Goal: Task Accomplishment & Management: Manage account settings

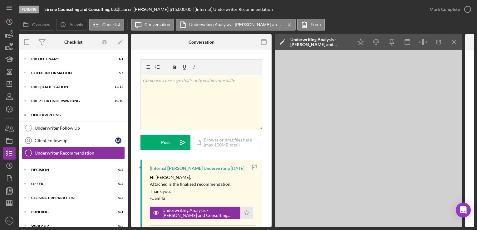
scroll to position [60, 0]
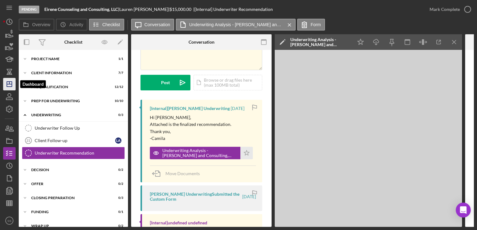
click at [8, 80] on icon "Icon/Dashboard" at bounding box center [10, 84] width 16 height 16
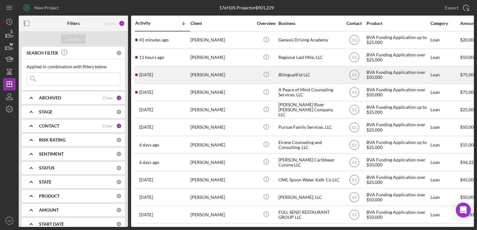
click at [230, 77] on div "[PERSON_NAME]" at bounding box center [221, 75] width 62 height 17
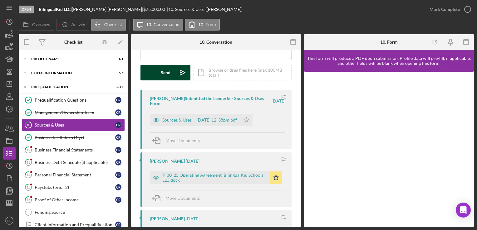
scroll to position [83, 0]
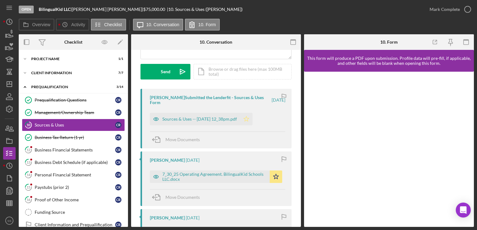
click at [253, 121] on icon "Icon/Star" at bounding box center [246, 119] width 12 height 12
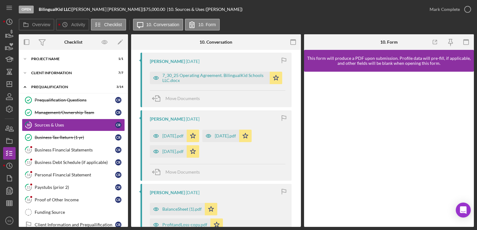
scroll to position [0, 0]
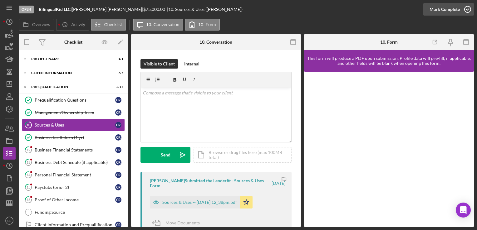
click at [464, 10] on icon "button" at bounding box center [468, 10] width 16 height 16
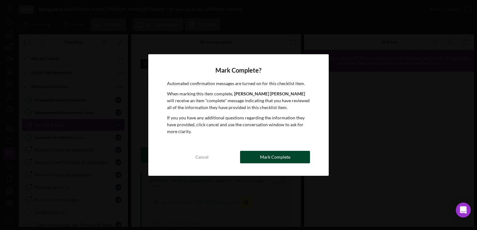
click at [255, 154] on button "Mark Complete" at bounding box center [275, 157] width 70 height 12
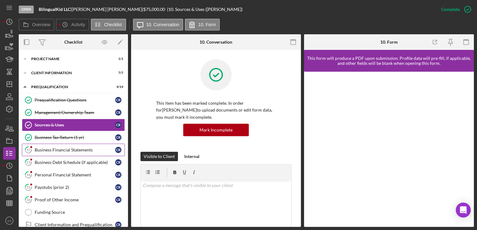
click at [47, 155] on link "12 Business Financial Statements C R" at bounding box center [73, 150] width 103 height 12
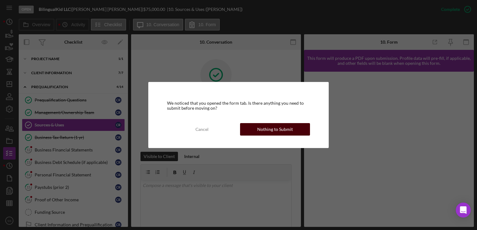
click at [268, 135] on div "Cancel Nothing to Submit" at bounding box center [238, 129] width 143 height 12
click at [265, 130] on div "Nothing to Submit" at bounding box center [275, 129] width 36 height 12
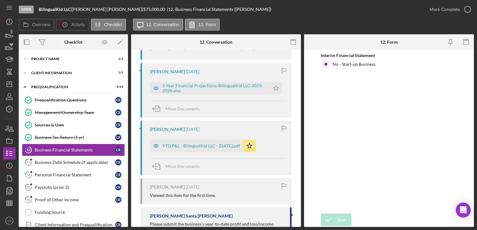
scroll to position [133, 0]
click at [272, 90] on icon "Icon/Star" at bounding box center [276, 88] width 12 height 12
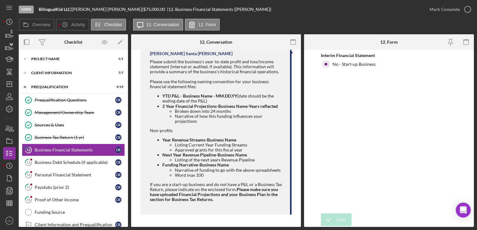
scroll to position [0, 0]
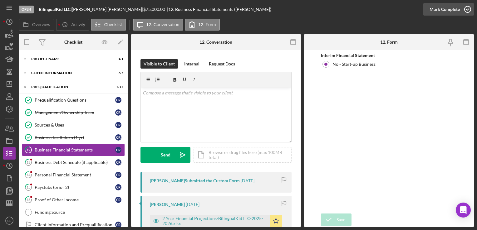
click at [460, 11] on icon "button" at bounding box center [468, 10] width 16 height 16
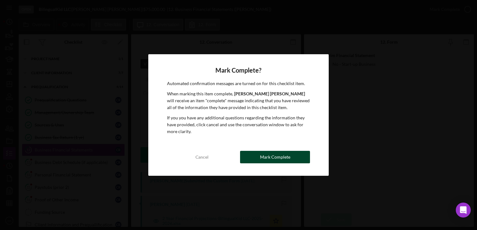
click at [293, 154] on button "Mark Complete" at bounding box center [275, 157] width 70 height 12
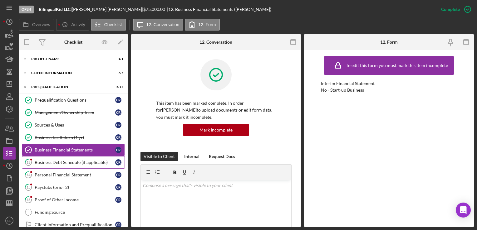
click at [58, 161] on div "Business Debt Schedule (if applicable)" at bounding box center [75, 162] width 81 height 5
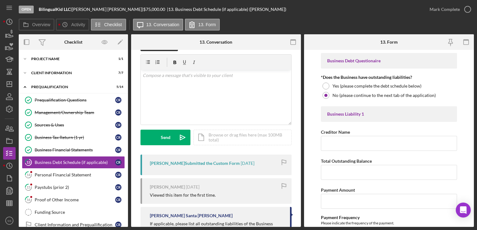
scroll to position [11, 0]
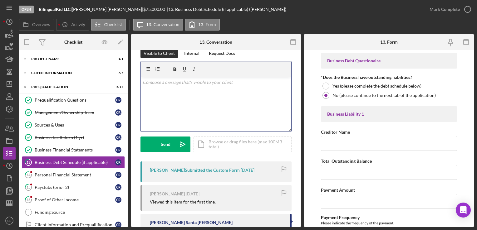
click at [194, 98] on div "v Color teal Color pink Remove color Add row above Add row below Add column bef…" at bounding box center [216, 104] width 150 height 55
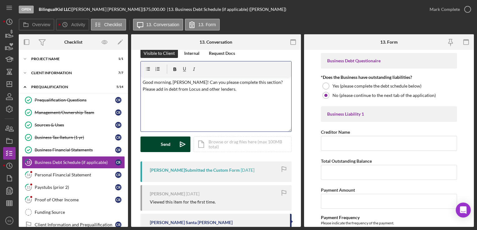
click at [172, 145] on button "Send Icon/icon-invite-send" at bounding box center [165, 145] width 50 height 16
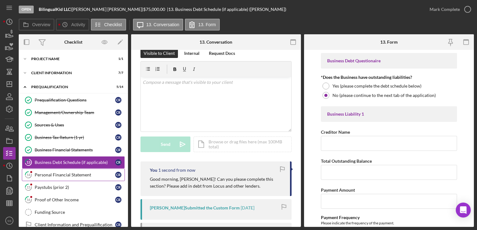
click at [59, 169] on link "14 Personal Financial Statement C R" at bounding box center [73, 175] width 103 height 12
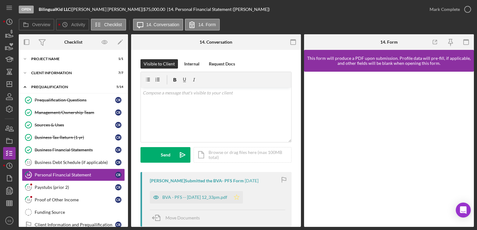
click at [243, 198] on icon "Icon/Star" at bounding box center [236, 197] width 12 height 12
click at [460, 11] on icon "button" at bounding box center [468, 10] width 16 height 16
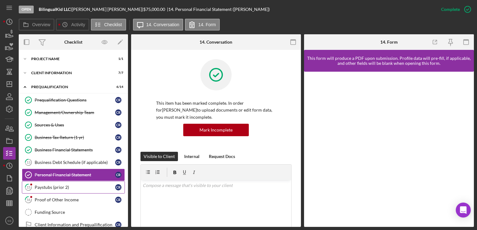
click at [34, 189] on icon "15" at bounding box center [29, 188] width 16 height 16
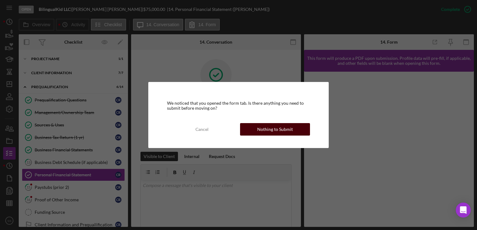
click at [283, 126] on div "Nothing to Submit" at bounding box center [275, 129] width 36 height 12
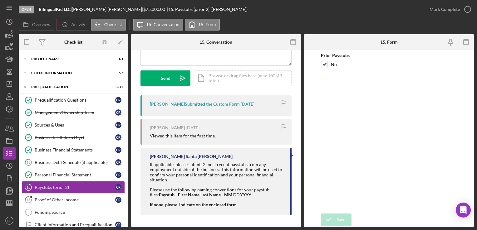
scroll to position [77, 0]
drag, startPoint x: 283, startPoint y: 126, endPoint x: 462, endPoint y: 11, distance: 212.2
click at [462, 11] on button "Mark Complete" at bounding box center [448, 9] width 51 height 12
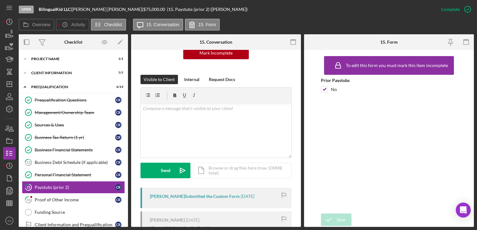
scroll to position [170, 0]
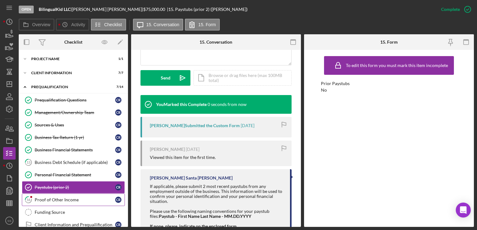
click at [62, 201] on div "Proof of Other Income" at bounding box center [75, 200] width 81 height 5
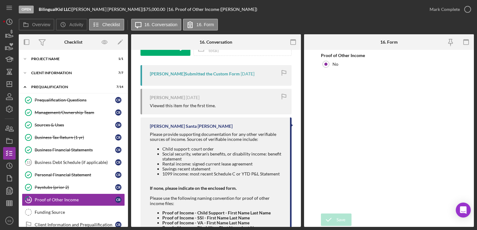
scroll to position [150, 0]
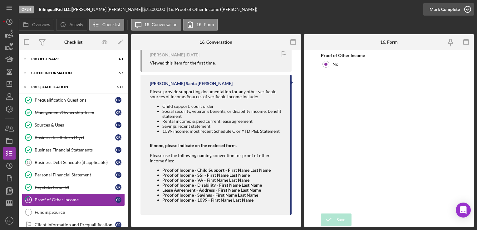
click at [451, 8] on div "Mark Complete" at bounding box center [445, 9] width 30 height 12
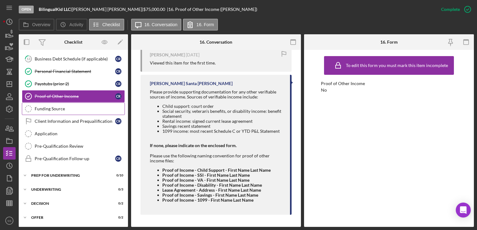
scroll to position [109, 0]
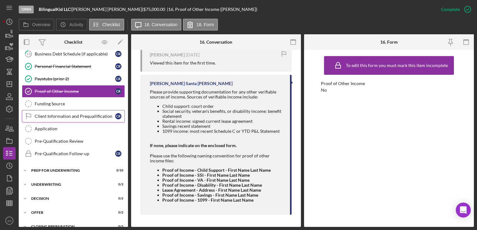
click at [55, 110] on link "Client Information and Prequailification Client Information and Prequailificati…" at bounding box center [73, 116] width 103 height 12
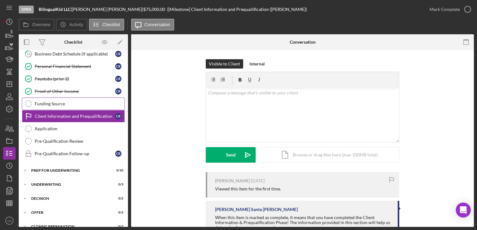
click at [55, 106] on link "Funding Source Funding Source" at bounding box center [73, 104] width 103 height 12
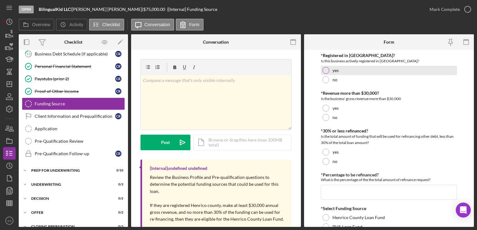
click at [325, 70] on div at bounding box center [325, 70] width 7 height 7
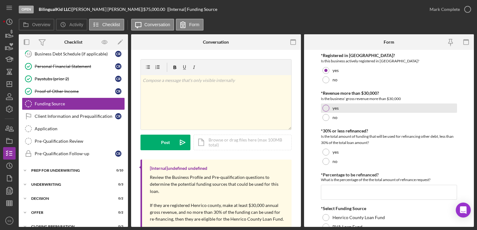
click at [325, 109] on div at bounding box center [325, 108] width 7 height 7
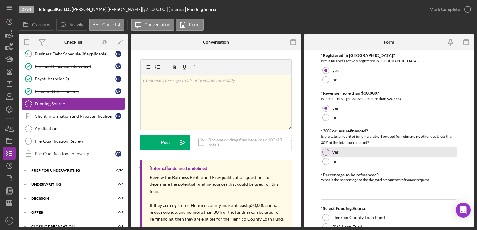
click at [325, 150] on div at bounding box center [325, 152] width 7 height 7
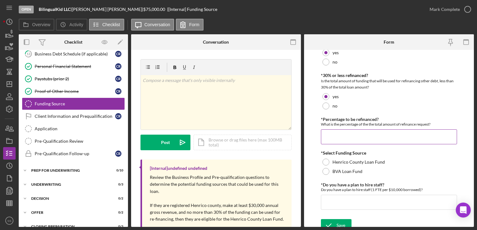
scroll to position [56, 0]
click at [339, 134] on input "*Percentage to be refinanced?" at bounding box center [389, 136] width 136 height 15
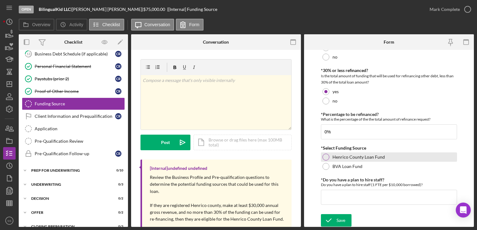
type input "0.00000%"
click at [325, 158] on div at bounding box center [325, 157] width 7 height 7
click at [337, 195] on input "*Do you have a plan to hire staff?" at bounding box center [389, 197] width 136 height 15
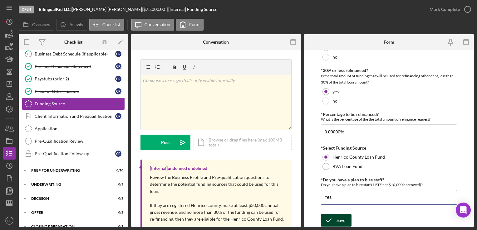
type input "Yes"
click at [340, 223] on div "Save" at bounding box center [341, 220] width 9 height 12
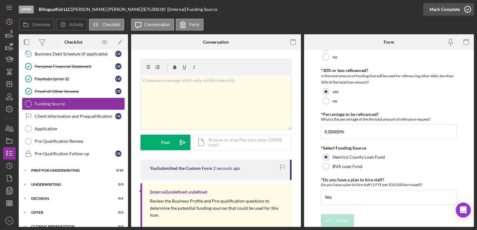
click at [467, 10] on icon "button" at bounding box center [468, 10] width 16 height 16
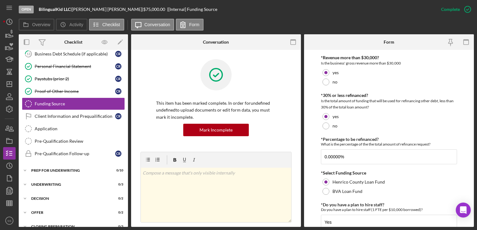
scroll to position [86, 0]
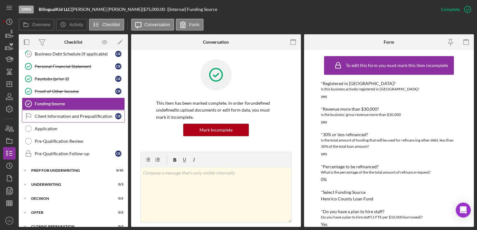
click at [63, 111] on link "Client Information and Prequailification Client Information and Prequailificati…" at bounding box center [73, 116] width 103 height 12
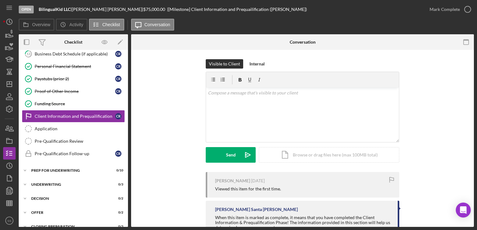
scroll to position [43, 0]
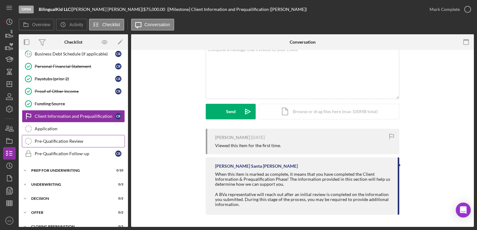
click at [51, 142] on div "Pre-Qualification Review" at bounding box center [80, 141] width 90 height 5
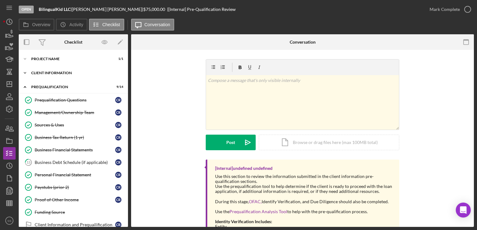
click at [46, 70] on div "Icon/Expander Client Information 7 / 7" at bounding box center [73, 73] width 109 height 12
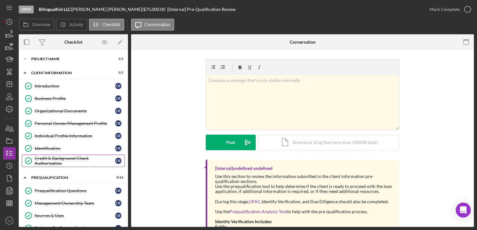
click at [49, 165] on div "Credit & Background Check Authorization" at bounding box center [75, 161] width 81 height 10
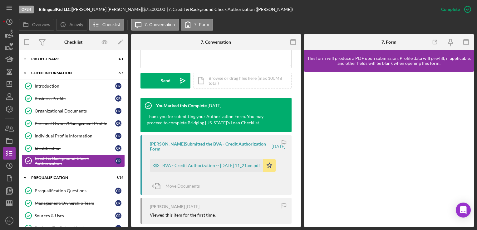
scroll to position [257, 0]
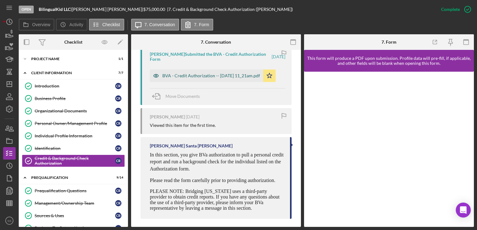
click at [213, 74] on div "BVA - Credit Authorization -- [DATE] 11_21am.pdf" at bounding box center [211, 75] width 98 height 5
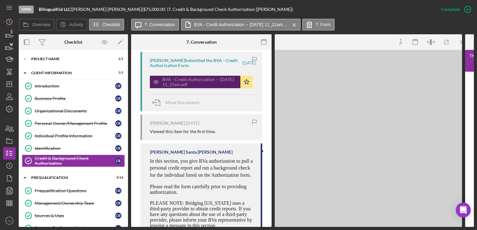
scroll to position [263, 0]
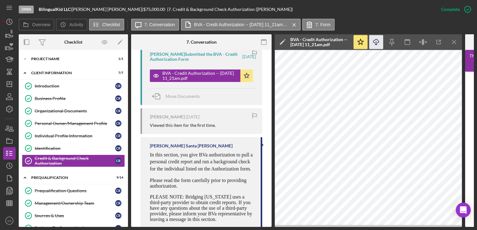
click at [374, 44] on icon "Icon/Download" at bounding box center [376, 42] width 14 height 14
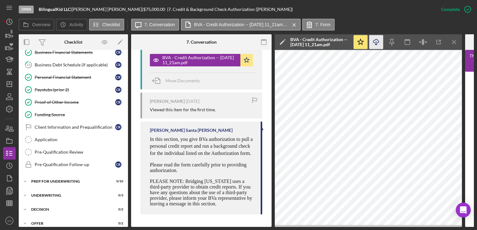
scroll to position [197, 0]
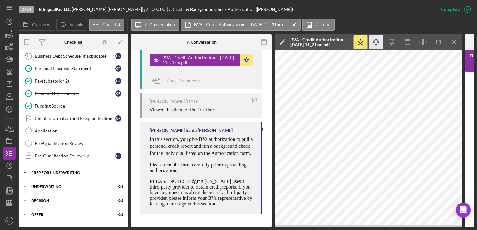
click at [65, 167] on div "Icon/Expander Prep for Underwriting 0 / 10" at bounding box center [73, 173] width 109 height 12
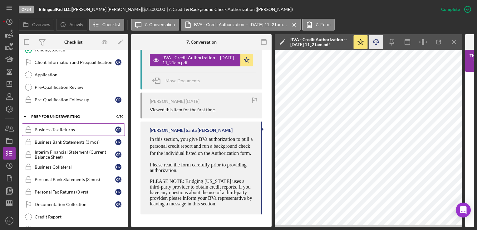
scroll to position [250, 0]
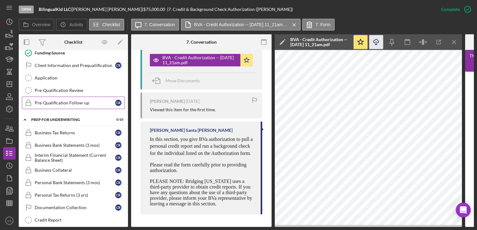
click at [57, 101] on div "Pre-Qualification Follow-up" at bounding box center [75, 103] width 81 height 5
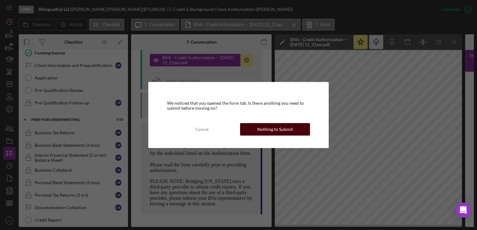
click at [277, 125] on div "Nothing to Submit" at bounding box center [275, 129] width 36 height 12
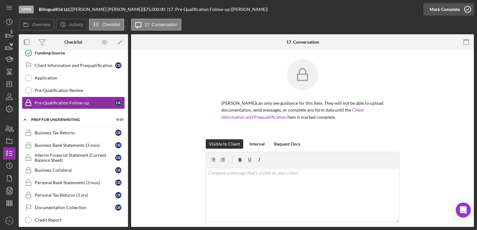
click at [459, 11] on button "Mark Complete" at bounding box center [448, 9] width 51 height 12
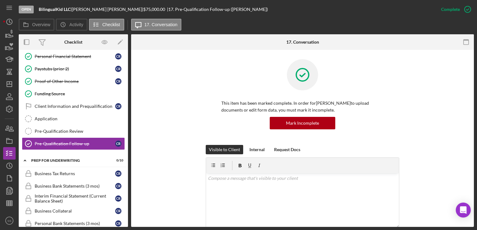
scroll to position [209, 0]
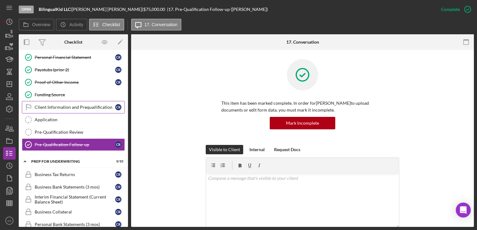
click at [65, 107] on div "Client Information and Prequailification" at bounding box center [75, 107] width 81 height 5
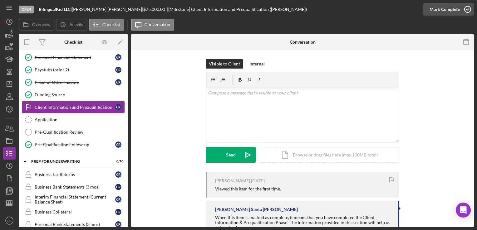
click at [470, 10] on icon "button" at bounding box center [468, 10] width 16 height 16
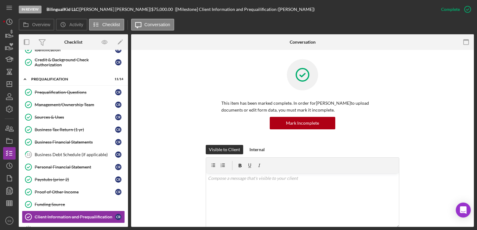
scroll to position [99, 0]
click at [25, 78] on icon "Icon/Expander" at bounding box center [25, 79] width 12 height 12
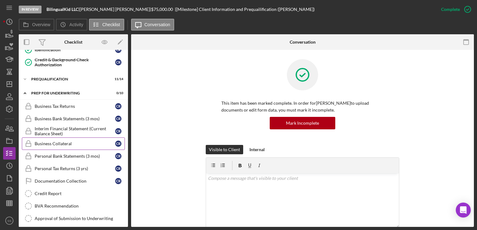
scroll to position [184, 0]
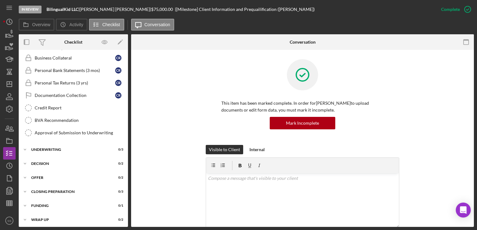
click at [57, 141] on div "Icon/Expander Project Name 1 / 1 Icon/Expander Client Information 7 / 7 Introdu…" at bounding box center [73, 48] width 109 height 358
click at [60, 151] on div "Icon/Expander Underwriting 0 / 3" at bounding box center [73, 150] width 109 height 12
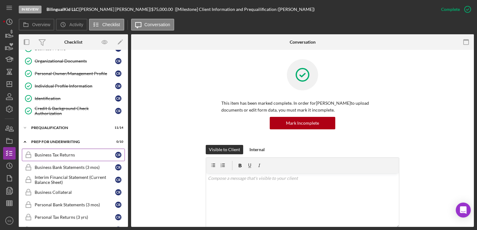
scroll to position [0, 0]
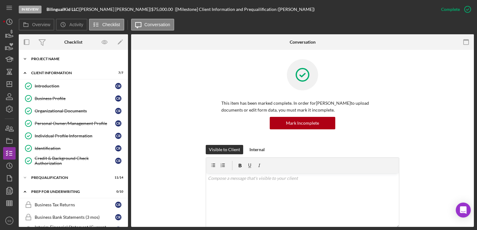
click at [54, 61] on div "Icon/Expander Project Name 1 / 1" at bounding box center [73, 59] width 109 height 12
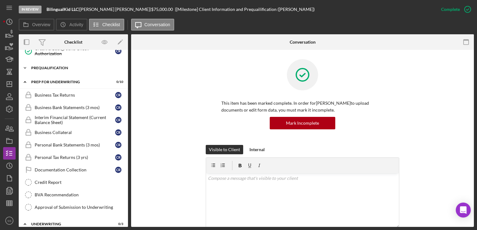
click at [42, 68] on div "Prequalification" at bounding box center [75, 68] width 89 height 4
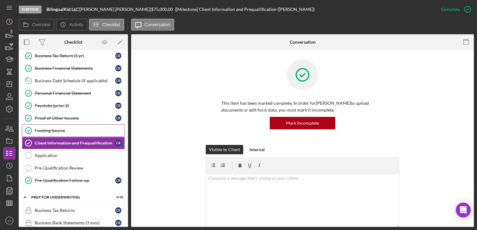
scroll to position [191, 0]
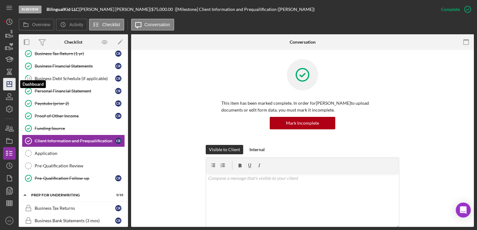
click at [7, 83] on icon "Icon/Dashboard" at bounding box center [10, 84] width 16 height 16
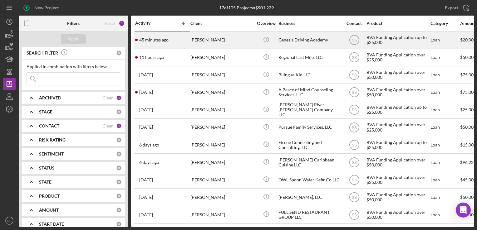
click at [204, 39] on div "[PERSON_NAME]" at bounding box center [221, 40] width 62 height 17
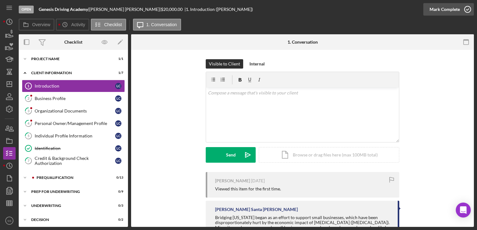
click at [458, 7] on div "Mark Complete" at bounding box center [445, 9] width 30 height 12
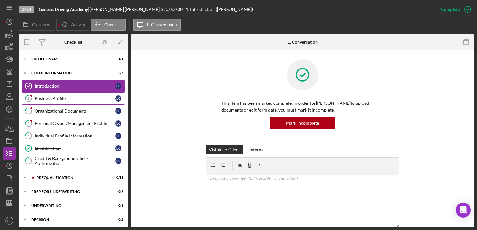
click at [91, 98] on div "Business Profile" at bounding box center [75, 98] width 81 height 5
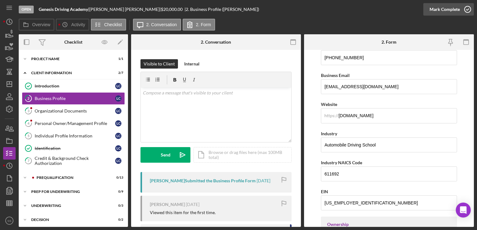
click at [464, 12] on icon "button" at bounding box center [468, 10] width 16 height 16
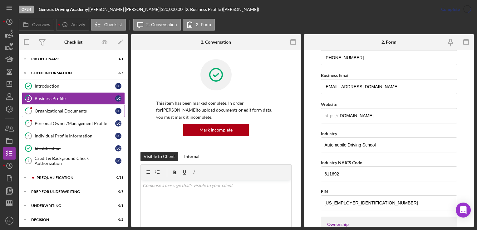
scroll to position [44, 0]
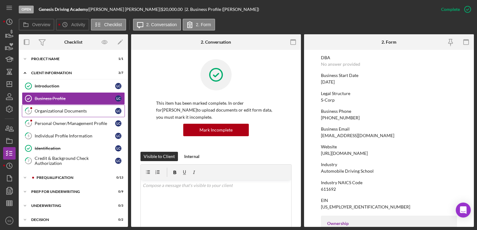
click at [88, 116] on link "3 Organizational Documents L C" at bounding box center [73, 111] width 103 height 12
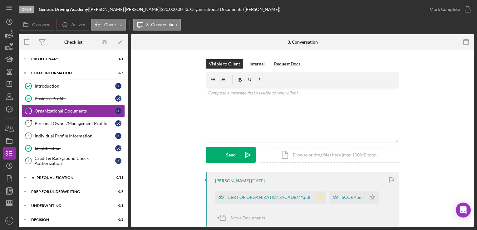
click at [317, 197] on polygon "button" at bounding box center [319, 197] width 5 height 5
click at [373, 197] on icon "Icon/Star" at bounding box center [372, 197] width 12 height 12
click at [454, 14] on div "Mark Complete" at bounding box center [445, 9] width 30 height 12
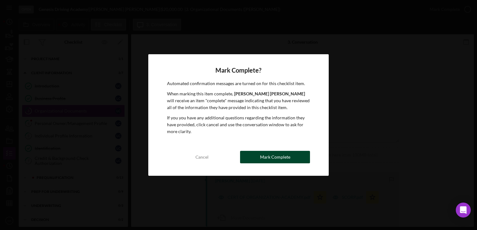
click at [254, 157] on button "Mark Complete" at bounding box center [275, 157] width 70 height 12
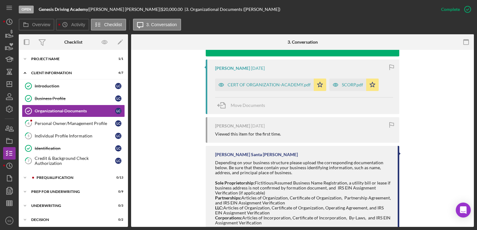
scroll to position [324, 0]
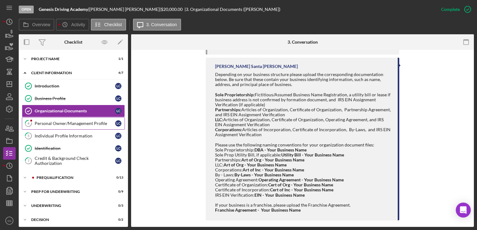
click at [45, 123] on div "Personal Owner/Management Profile" at bounding box center [75, 123] width 81 height 5
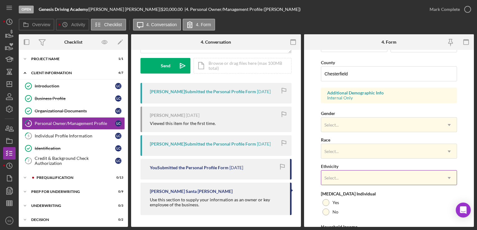
scroll to position [238, 0]
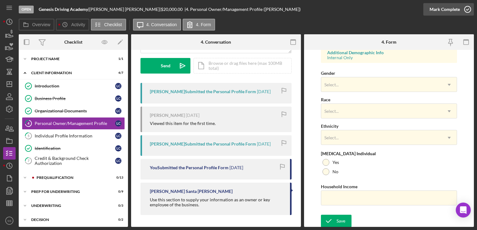
click at [462, 6] on icon "button" at bounding box center [468, 10] width 16 height 16
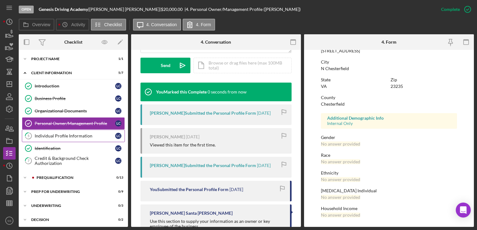
scroll to position [114, 0]
click at [57, 135] on div "Individual Profile Information" at bounding box center [75, 136] width 81 height 5
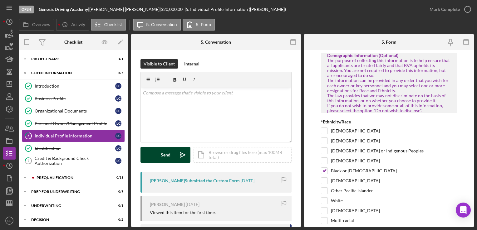
scroll to position [42, 0]
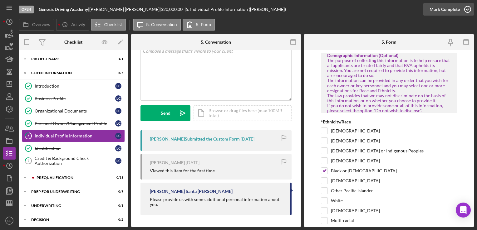
click at [457, 11] on div "Mark Complete" at bounding box center [445, 9] width 30 height 12
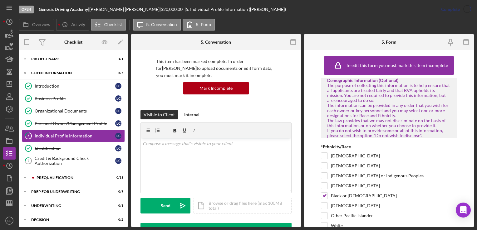
scroll to position [135, 0]
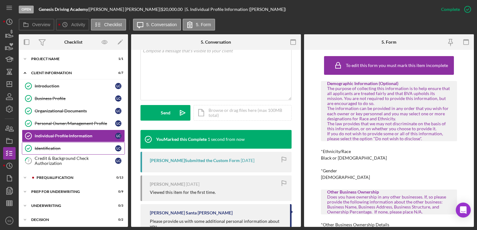
click at [67, 149] on div "Identification" at bounding box center [75, 148] width 81 height 5
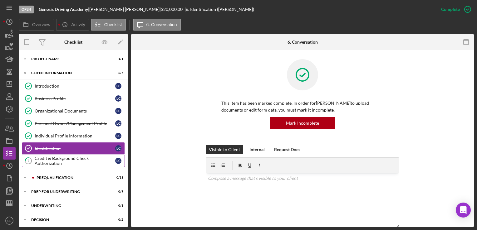
click at [61, 159] on div "Credit & Background Check Authorization" at bounding box center [75, 161] width 81 height 10
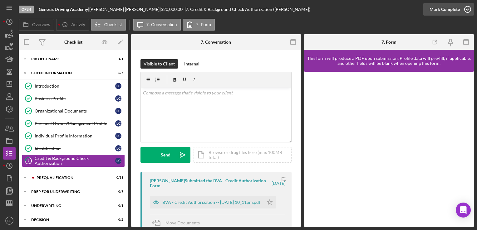
click at [451, 10] on div "Mark Complete" at bounding box center [445, 9] width 30 height 12
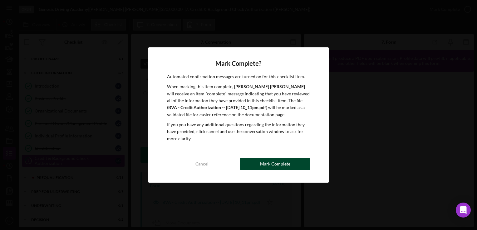
click at [258, 164] on button "Mark Complete" at bounding box center [275, 164] width 70 height 12
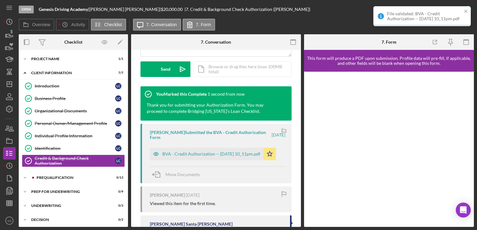
scroll to position [181, 0]
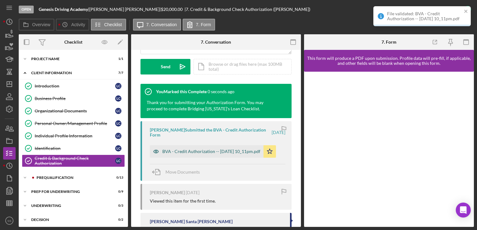
click at [191, 149] on div "BVA - Credit Authorization -- [DATE] 10_11pm.pdf" at bounding box center [211, 151] width 98 height 5
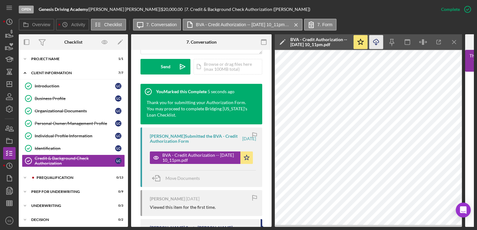
click at [377, 41] on icon "Icon/Download" at bounding box center [376, 42] width 14 height 14
click at [69, 179] on div "Prequalification" at bounding box center [79, 178] width 84 height 4
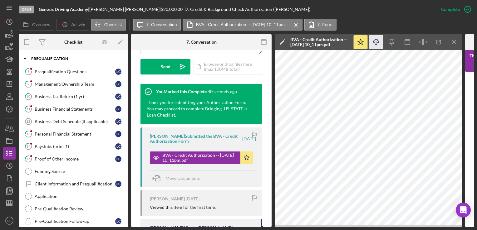
scroll to position [120, 0]
click at [60, 72] on div "Prequalification Questions" at bounding box center [75, 71] width 81 height 5
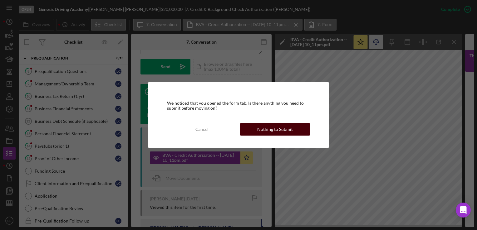
click at [285, 131] on div "Nothing to Submit" at bounding box center [275, 129] width 36 height 12
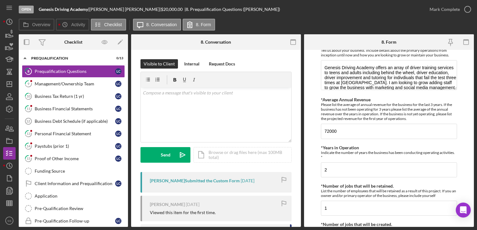
scroll to position [180, 0]
click at [461, 6] on icon "button" at bounding box center [468, 10] width 16 height 16
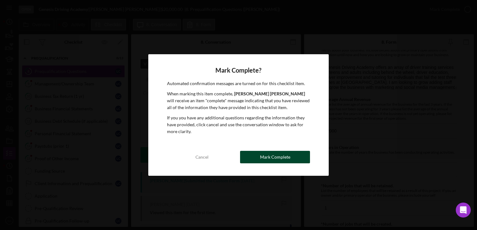
click at [256, 152] on button "Mark Complete" at bounding box center [275, 157] width 70 height 12
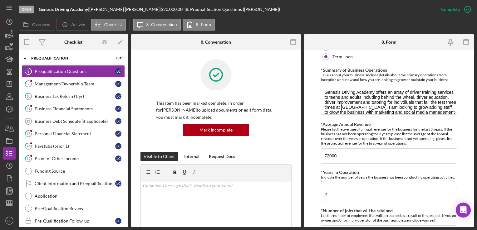
scroll to position [205, 0]
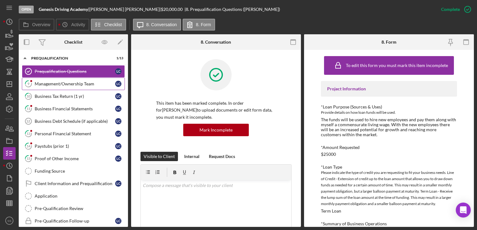
click at [37, 84] on div "Management/Ownership Team" at bounding box center [75, 83] width 81 height 5
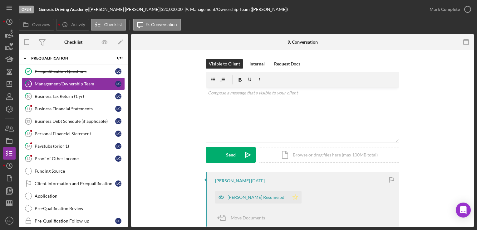
click at [294, 197] on icon "Icon/Star" at bounding box center [295, 197] width 12 height 12
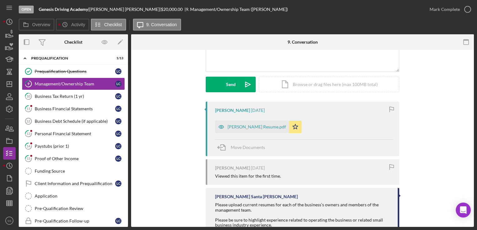
scroll to position [126, 0]
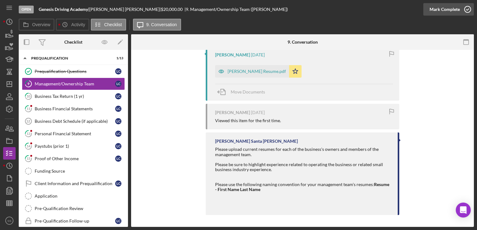
click at [464, 10] on icon "button" at bounding box center [468, 10] width 16 height 16
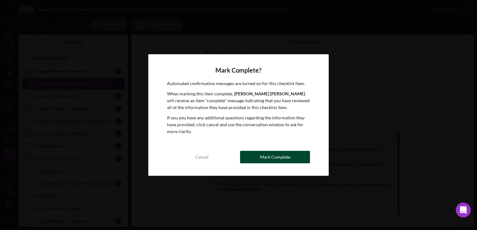
click at [254, 154] on button "Mark Complete" at bounding box center [275, 157] width 70 height 12
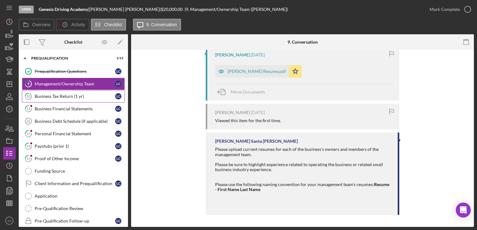
scroll to position [249, 0]
click at [53, 94] on div "Business Tax Return (1 yr)" at bounding box center [75, 96] width 81 height 5
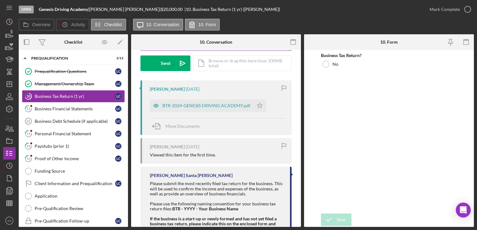
scroll to position [93, 0]
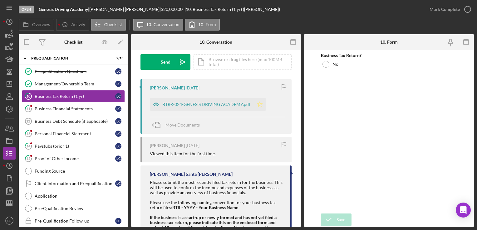
click at [257, 108] on icon "Icon/Star" at bounding box center [259, 104] width 12 height 12
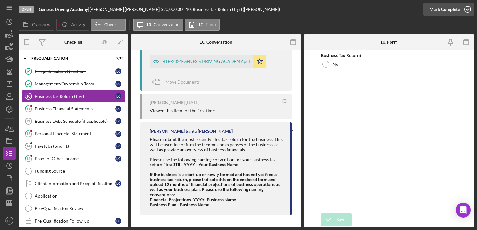
click at [440, 9] on div "Mark Complete" at bounding box center [445, 9] width 30 height 12
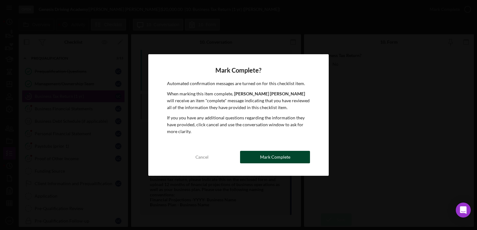
click at [289, 159] on button "Mark Complete" at bounding box center [275, 157] width 70 height 12
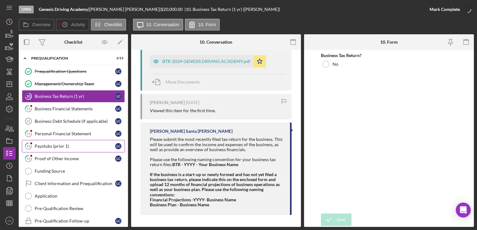
scroll to position [260, 0]
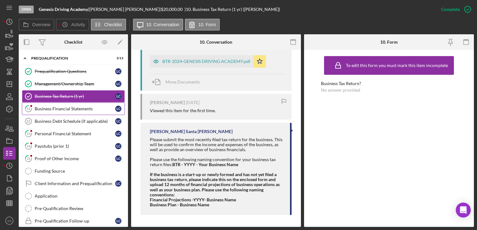
click at [43, 104] on link "11 Business Financial Statements L C" at bounding box center [73, 109] width 103 height 12
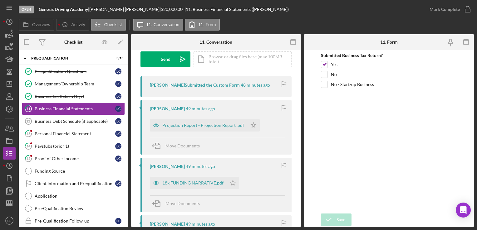
scroll to position [96, 0]
click at [251, 125] on polygon "button" at bounding box center [253, 124] width 5 height 5
click at [232, 184] on icon "Icon/Star" at bounding box center [233, 183] width 12 height 12
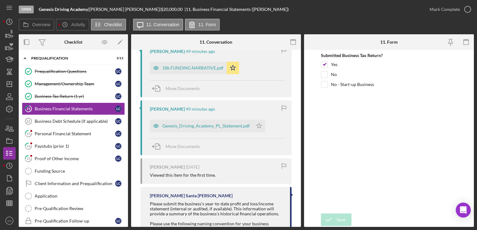
scroll to position [212, 0]
click at [259, 129] on icon "Icon/Star" at bounding box center [259, 125] width 12 height 12
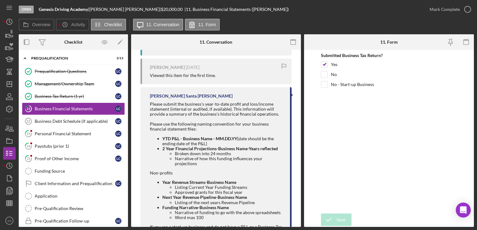
scroll to position [353, 0]
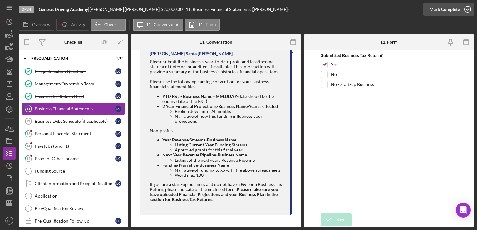
click at [466, 9] on icon "button" at bounding box center [468, 10] width 16 height 16
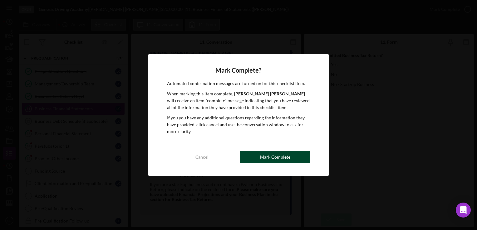
click at [275, 156] on div "Mark Complete" at bounding box center [275, 157] width 30 height 12
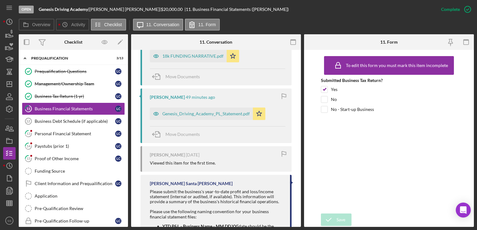
scroll to position [484, 0]
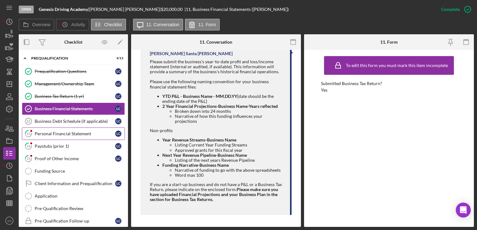
click at [43, 133] on div "Personal Financial Statement" at bounding box center [75, 133] width 81 height 5
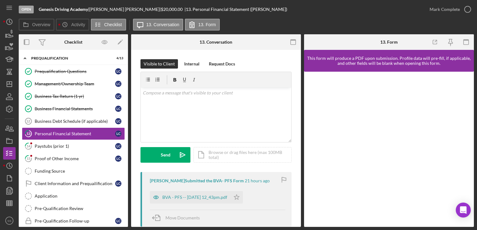
scroll to position [86, 0]
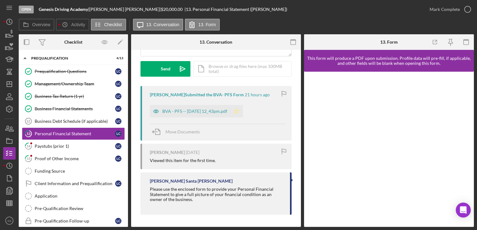
click at [243, 111] on icon "Icon/Star" at bounding box center [236, 111] width 12 height 12
click at [459, 9] on div "Mark Complete" at bounding box center [445, 9] width 30 height 12
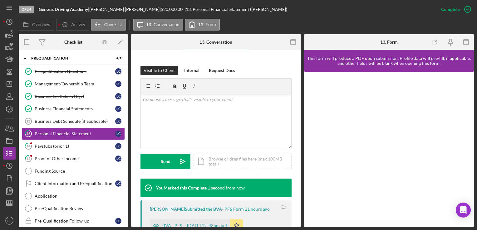
scroll to position [179, 0]
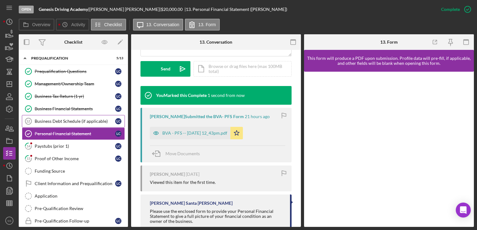
click at [70, 119] on div "Business Debt Schedule (if applicable)" at bounding box center [75, 121] width 81 height 5
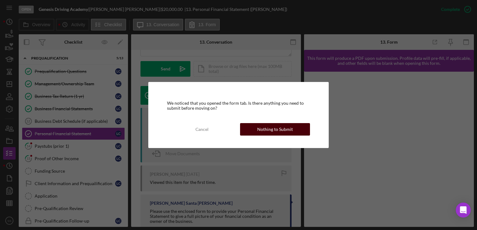
click at [270, 129] on div "Nothing to Submit" at bounding box center [275, 129] width 36 height 12
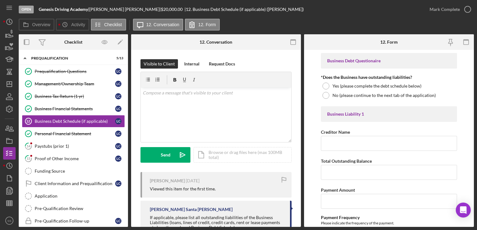
scroll to position [122, 0]
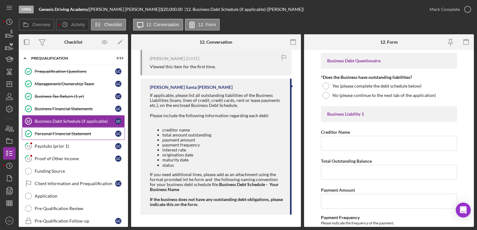
click at [44, 133] on div "Personal Financial Statement" at bounding box center [75, 133] width 81 height 5
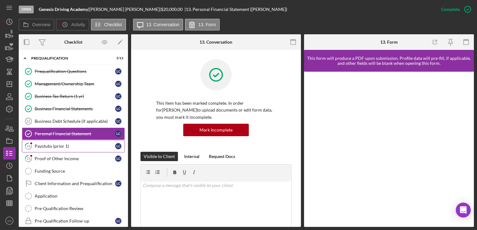
click at [43, 144] on div "Paystubs (prior 1)" at bounding box center [75, 146] width 81 height 5
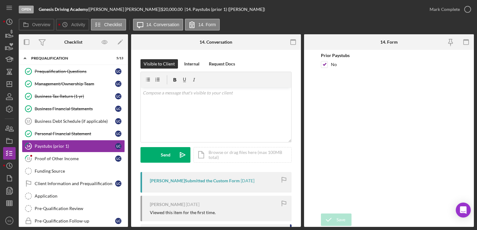
scroll to position [77, 0]
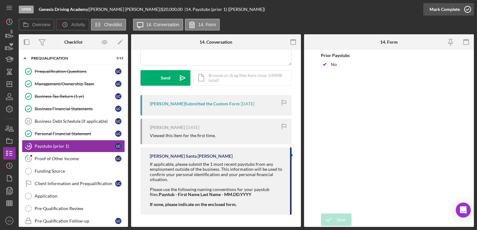
click at [464, 9] on icon "button" at bounding box center [468, 10] width 16 height 16
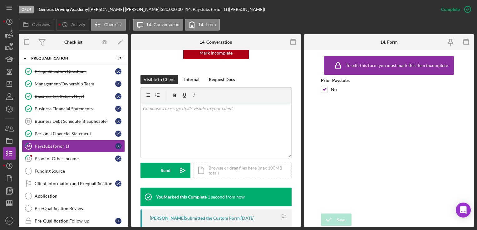
scroll to position [170, 0]
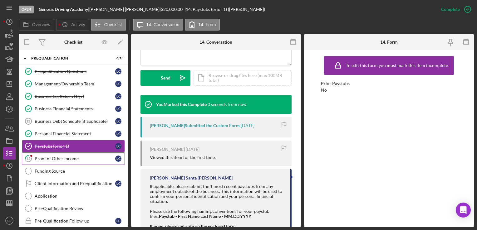
click at [66, 161] on link "15 Proof of Other Income L C" at bounding box center [73, 159] width 103 height 12
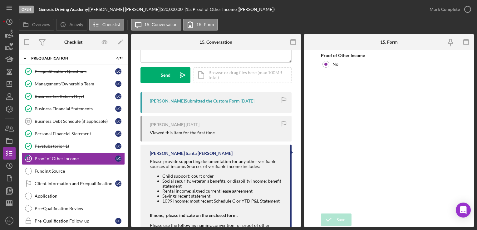
scroll to position [54, 0]
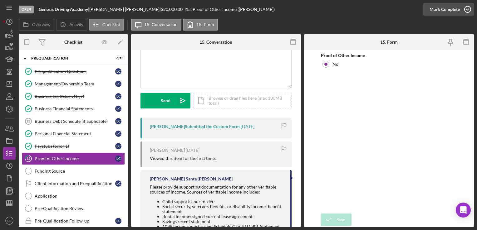
click at [457, 11] on div "Mark Complete" at bounding box center [445, 9] width 30 height 12
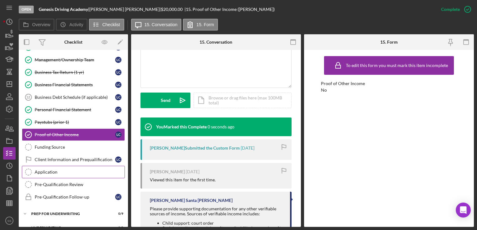
scroll to position [145, 0]
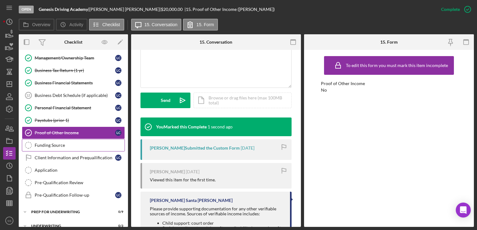
click at [55, 143] on div "Funding Source" at bounding box center [80, 145] width 90 height 5
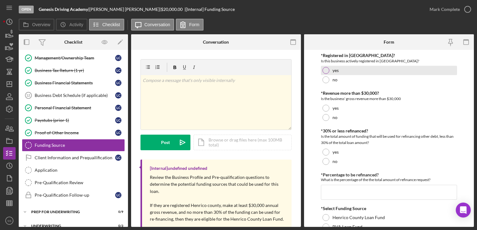
click at [324, 72] on div at bounding box center [325, 70] width 7 height 7
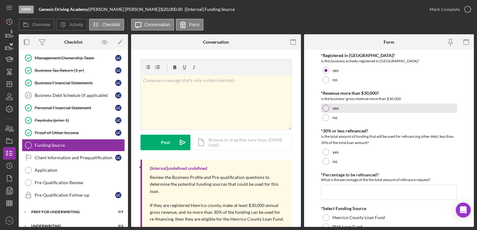
click at [323, 109] on div at bounding box center [325, 108] width 7 height 7
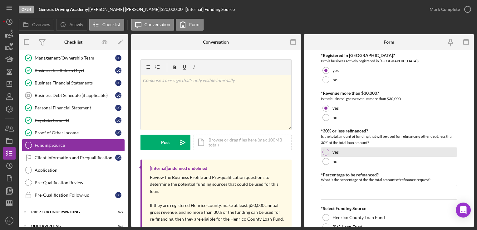
click at [327, 152] on div at bounding box center [325, 152] width 7 height 7
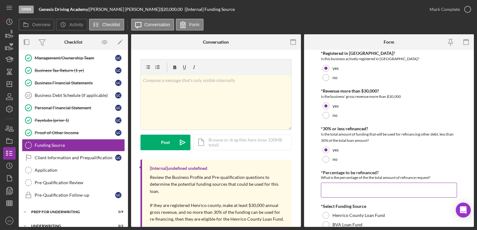
scroll to position [27, 0]
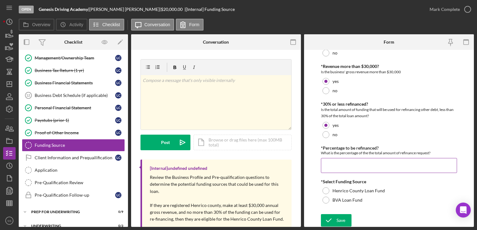
click at [334, 166] on input "*Percentage to be refinanced?" at bounding box center [389, 165] width 136 height 15
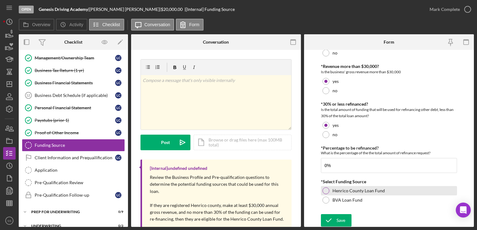
type input "0.00000%"
click at [325, 191] on div at bounding box center [325, 191] width 7 height 7
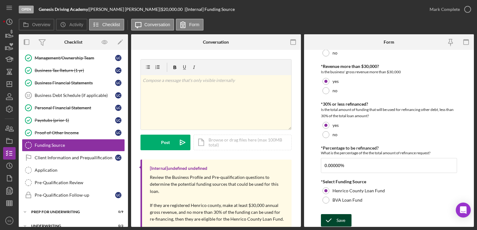
click at [333, 218] on icon "submit" at bounding box center [329, 221] width 16 height 16
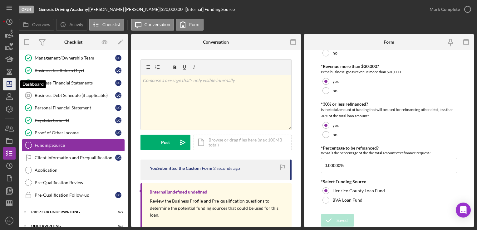
click at [12, 86] on polygon "button" at bounding box center [9, 84] width 5 height 5
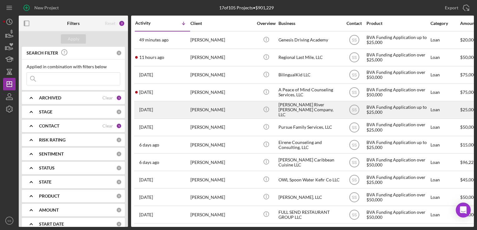
scroll to position [109, 0]
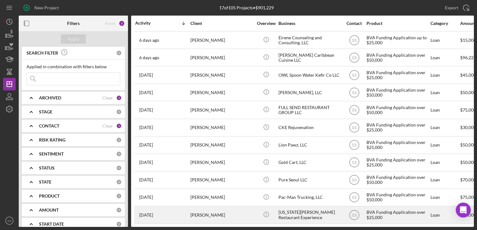
click at [224, 213] on div "[PERSON_NAME]" at bounding box center [221, 215] width 62 height 17
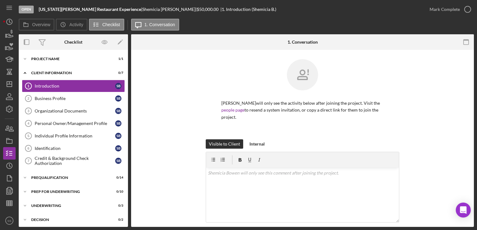
click at [186, 99] on div "[PERSON_NAME] will only see the activity below after joining the project. Visit…" at bounding box center [302, 99] width 324 height 80
click at [9, 134] on icon "button" at bounding box center [10, 129] width 16 height 16
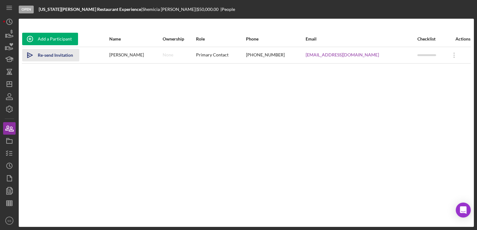
click at [50, 52] on div "Re-send Invitation" at bounding box center [55, 55] width 35 height 12
click at [14, 88] on icon "Icon/Dashboard" at bounding box center [10, 84] width 16 height 16
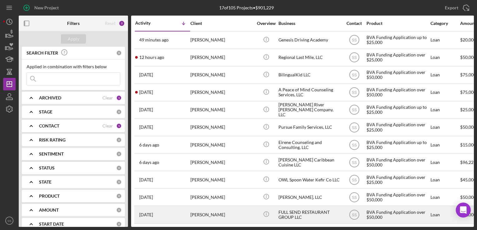
scroll to position [109, 0]
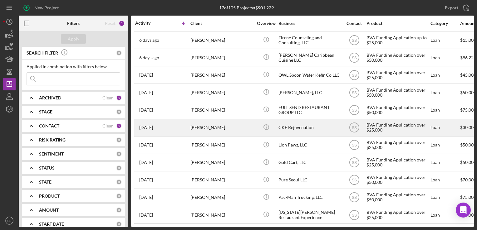
click at [167, 124] on div "[DATE] [PERSON_NAME]" at bounding box center [162, 128] width 55 height 17
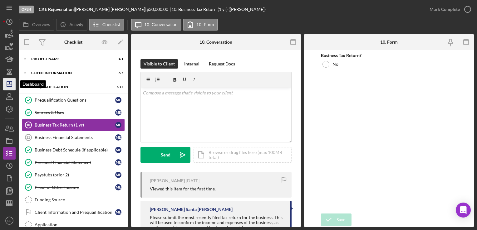
click at [7, 82] on polygon "button" at bounding box center [9, 84] width 5 height 5
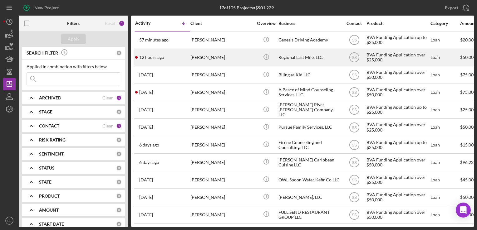
click at [209, 58] on div "[PERSON_NAME]" at bounding box center [221, 57] width 62 height 17
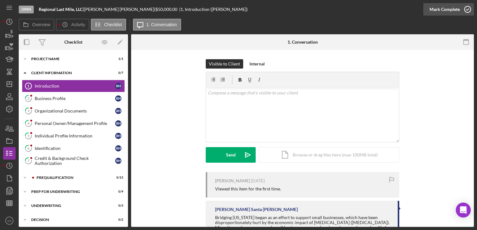
click at [455, 11] on div "Mark Complete" at bounding box center [445, 9] width 30 height 12
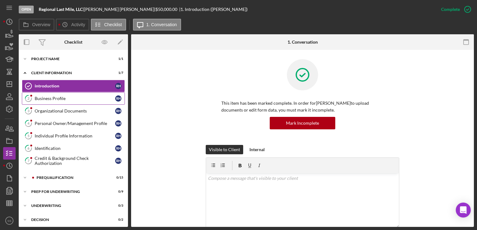
click at [65, 102] on link "2 Business Profile R H" at bounding box center [73, 98] width 103 height 12
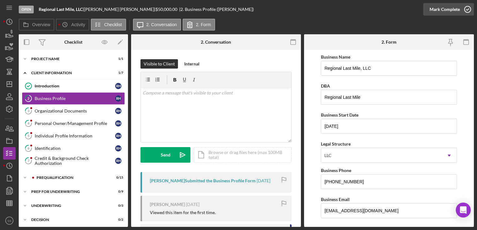
click at [465, 10] on icon "button" at bounding box center [468, 10] width 16 height 16
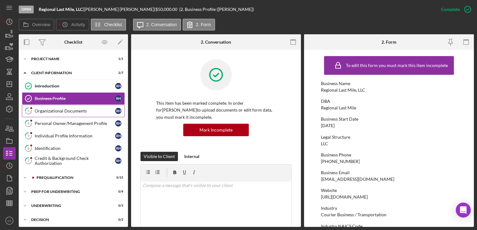
click at [54, 113] on link "3 Organizational Documents R H" at bounding box center [73, 111] width 103 height 12
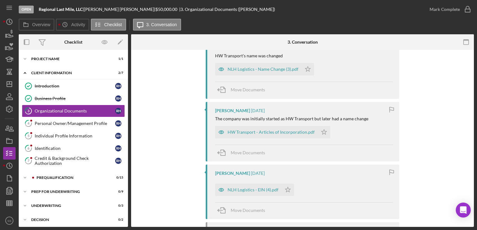
scroll to position [267, 0]
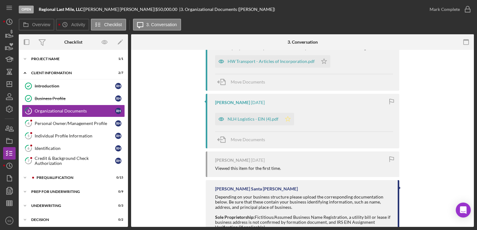
click at [286, 119] on icon "Icon/Star" at bounding box center [288, 119] width 12 height 12
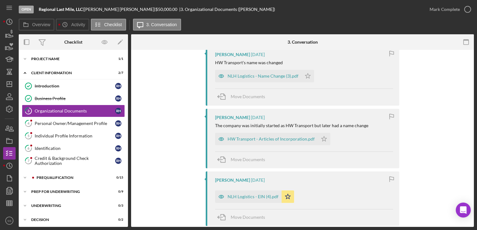
scroll to position [181, 0]
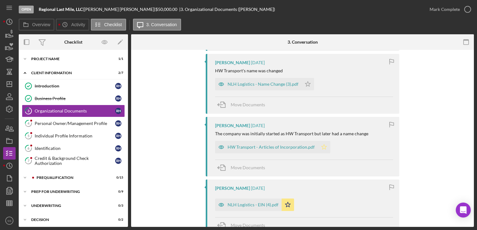
click at [321, 145] on icon "Icon/Star" at bounding box center [324, 147] width 12 height 12
click at [306, 83] on icon "Icon/Star" at bounding box center [308, 84] width 12 height 12
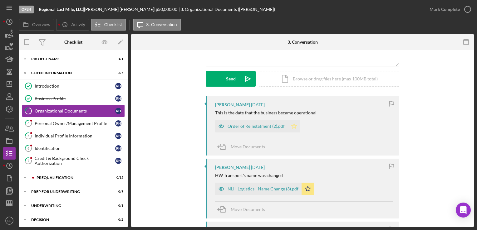
click at [290, 123] on icon "Icon/Star" at bounding box center [294, 126] width 12 height 12
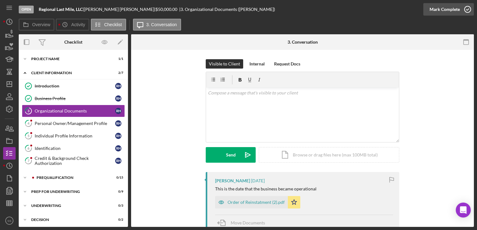
click at [456, 8] on div "Mark Complete" at bounding box center [445, 9] width 30 height 12
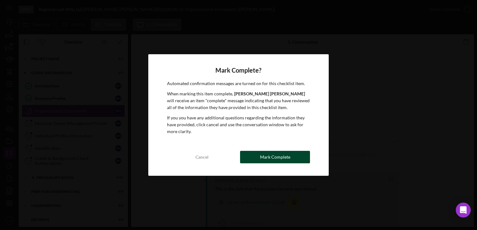
click at [262, 161] on div "Mark Complete" at bounding box center [275, 157] width 30 height 12
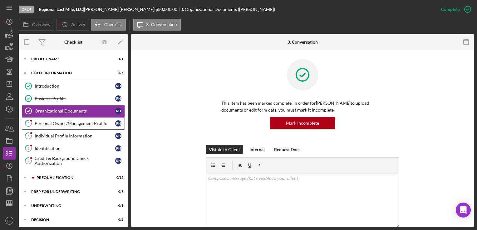
click at [44, 124] on div "Personal Owner/Management Profile" at bounding box center [75, 123] width 81 height 5
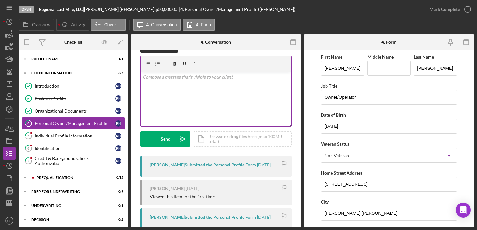
scroll to position [66, 0]
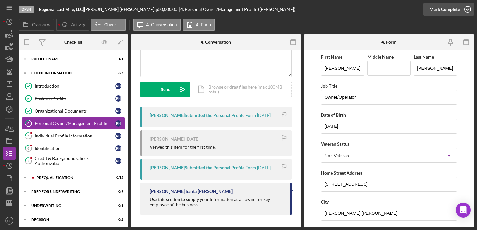
click at [460, 7] on icon "button" at bounding box center [468, 10] width 16 height 16
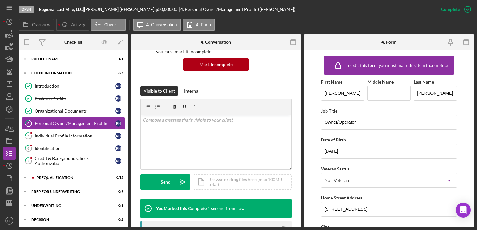
scroll to position [159, 0]
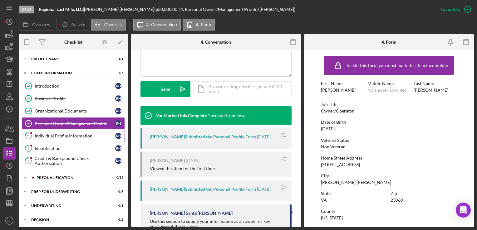
click at [43, 135] on div "Individual Profile Information" at bounding box center [75, 136] width 81 height 5
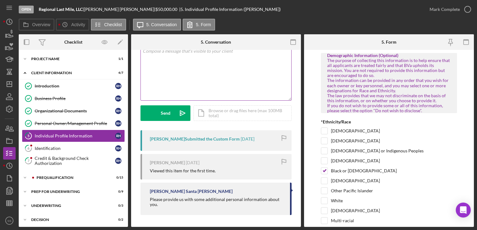
scroll to position [42, 0]
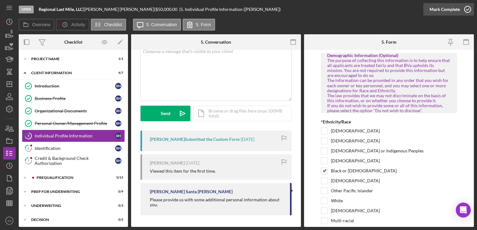
click at [464, 14] on icon "button" at bounding box center [468, 10] width 16 height 16
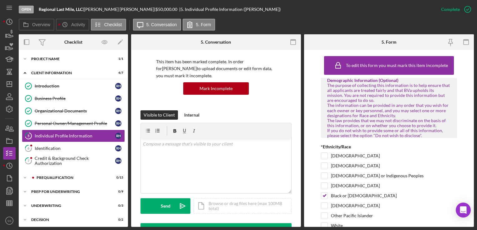
scroll to position [135, 0]
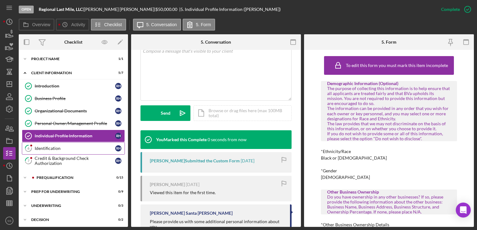
click at [71, 149] on div "Identification" at bounding box center [75, 148] width 81 height 5
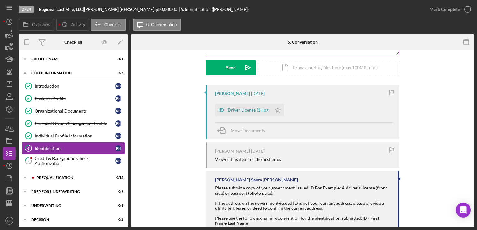
scroll to position [90, 0]
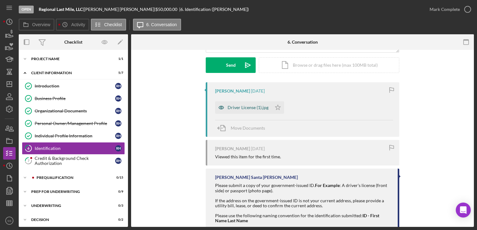
click at [253, 107] on div "Driver License (1).jpg" at bounding box center [248, 107] width 41 height 5
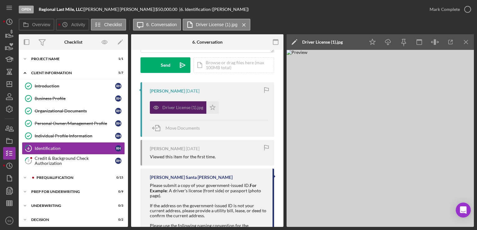
click at [253, 107] on div "Driver License (1).jpg Icon/Star" at bounding box center [209, 106] width 118 height 16
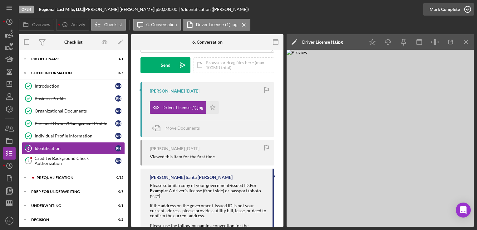
click at [467, 12] on icon "button" at bounding box center [468, 10] width 16 height 16
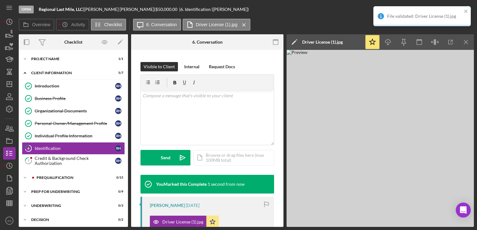
scroll to position [183, 0]
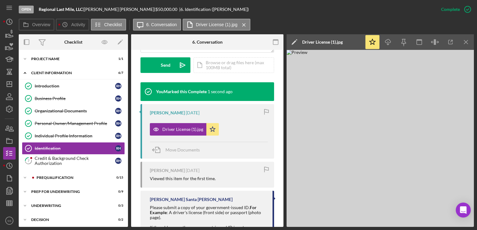
click at [334, 41] on div "Driver License (1).jpg" at bounding box center [322, 42] width 41 height 5
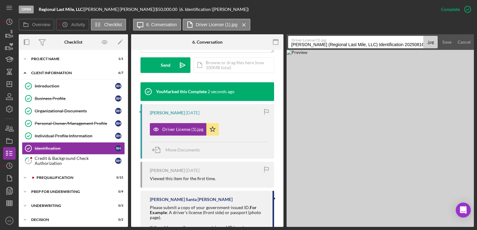
click at [319, 44] on input "[PERSON_NAME] (Regional Last Mile, LLC) Identification 20250816" at bounding box center [355, 42] width 135 height 12
click at [321, 44] on input "[PERSON_NAME] (Regional Last Mile, LLC) Identification 20250816" at bounding box center [355, 42] width 135 height 12
type input "Identification - [PERSON_NAME] - 20250602"
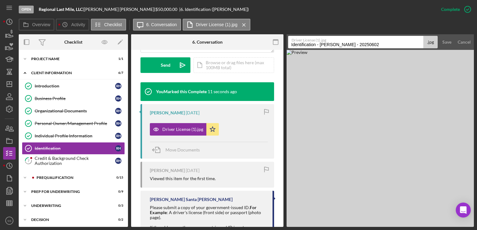
drag, startPoint x: 373, startPoint y: 46, endPoint x: 320, endPoint y: 45, distance: 53.1
click at [320, 45] on input "Identification - [PERSON_NAME] - 20250602" at bounding box center [355, 42] width 135 height 12
type input "Identification - [PERSON_NAME] - [DATE]"
click at [448, 39] on div "Save" at bounding box center [446, 42] width 9 height 12
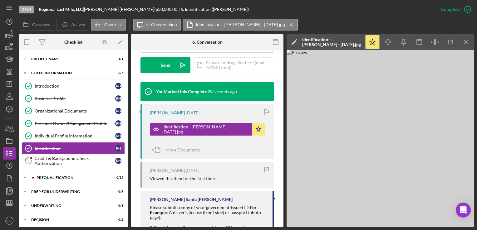
click at [49, 167] on div "Introduction Introduction R H Business Profile Business Profile R H Organizatio…" at bounding box center [73, 125] width 109 height 91
click at [52, 162] on div "Credit & Background Check Authorization" at bounding box center [75, 161] width 81 height 10
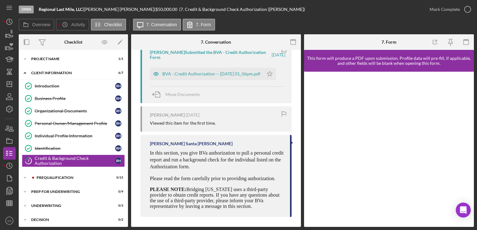
scroll to position [131, 0]
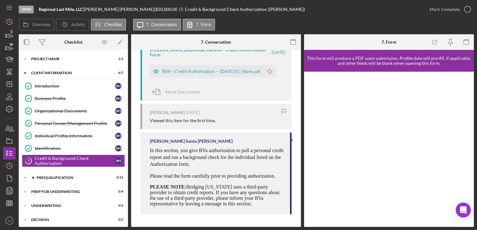
click at [279, 71] on div "BVA - Credit Authorization -- [DATE] 01_06pm.pdf Icon/Star" at bounding box center [214, 70] width 129 height 16
click at [273, 71] on icon "Icon/Star" at bounding box center [269, 71] width 12 height 12
click at [188, 69] on div "BVA - Credit Authorization -- [DATE] 01_06pm.pdf" at bounding box center [211, 71] width 98 height 5
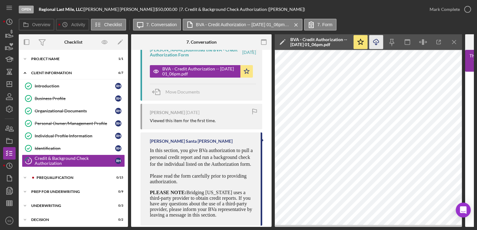
click at [374, 42] on icon "Icon/Download" at bounding box center [376, 42] width 14 height 14
click at [457, 11] on div "Mark Complete" at bounding box center [445, 9] width 30 height 12
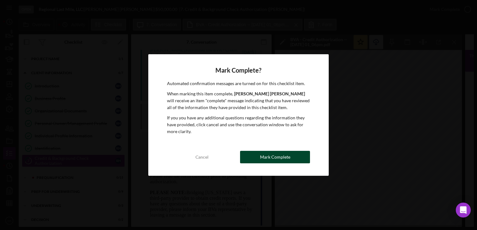
click at [290, 158] on button "Mark Complete" at bounding box center [275, 157] width 70 height 12
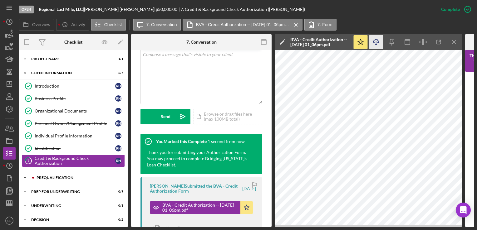
scroll to position [267, 0]
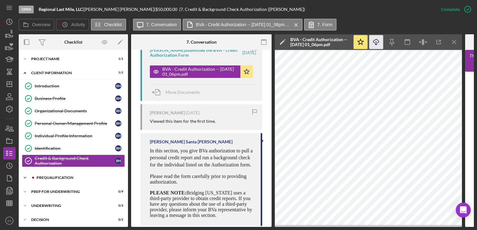
click at [65, 179] on div "Icon/Expander Prequalification 0 / 15" at bounding box center [73, 178] width 109 height 12
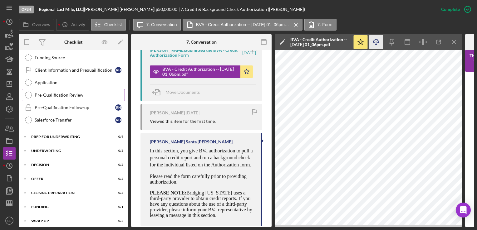
scroll to position [240, 0]
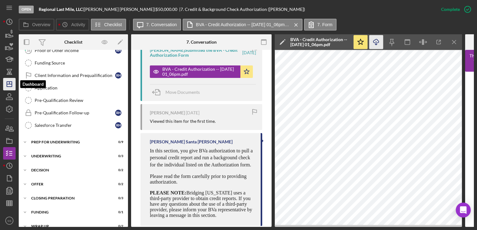
click at [10, 86] on icon "Icon/Dashboard" at bounding box center [10, 84] width 16 height 16
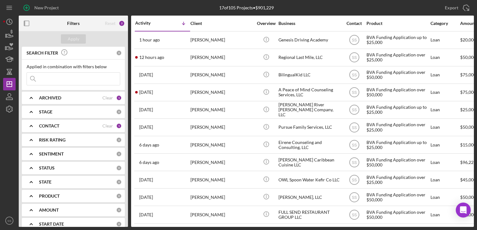
click at [106, 8] on div "New Project" at bounding box center [95, 8] width 152 height 16
